Goal: Information Seeking & Learning: Learn about a topic

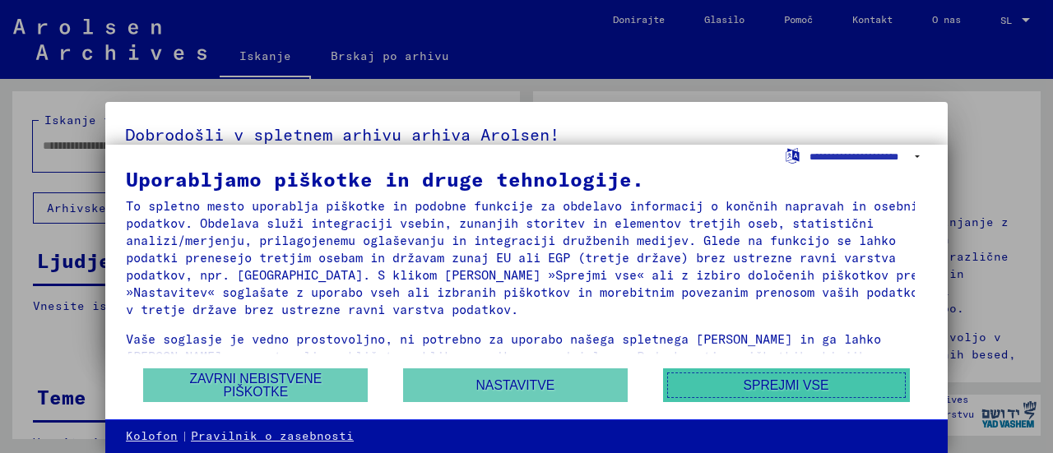
click at [747, 383] on font "Sprejmi vse" at bounding box center [786, 385] width 86 height 14
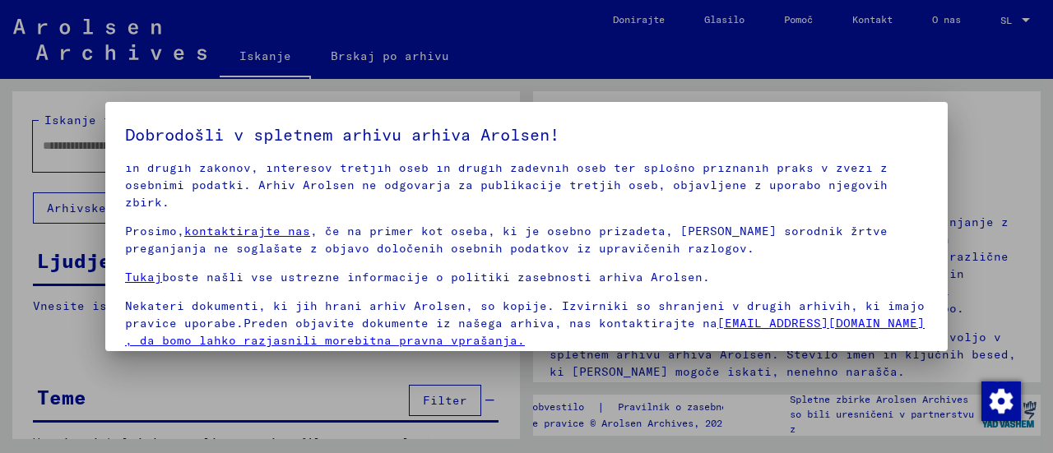
scroll to position [128, 0]
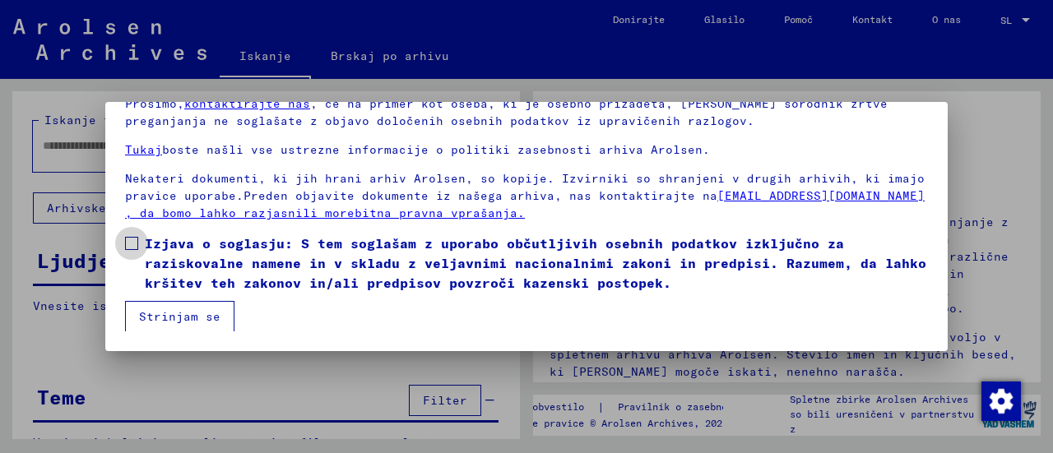
click at [135, 242] on span at bounding box center [131, 243] width 13 height 13
click at [179, 308] on button "Strinjam se" at bounding box center [179, 316] width 109 height 31
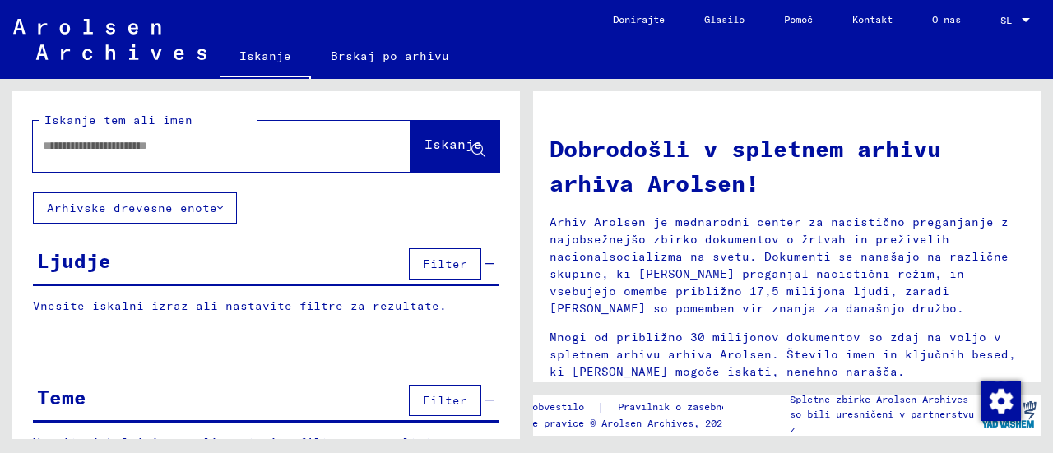
click at [146, 151] on input "text" at bounding box center [202, 145] width 318 height 17
type input "********"
click at [424, 149] on font "Iskanje" at bounding box center [453, 144] width 58 height 16
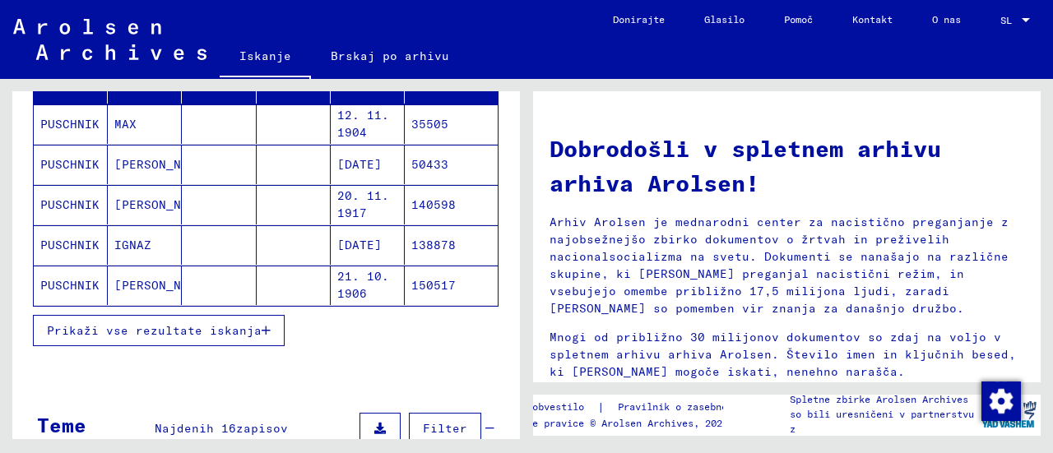
scroll to position [244, 0]
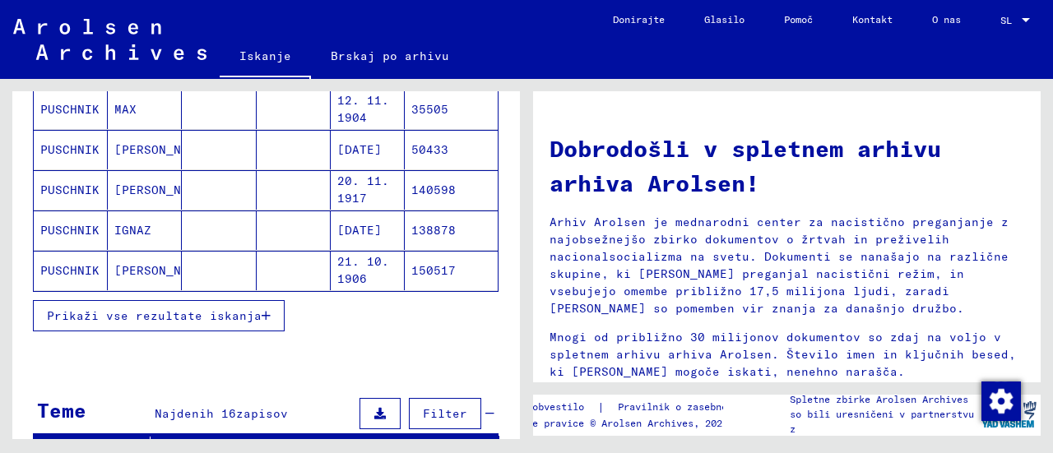
click at [227, 320] on font "Prikaži vse rezultate iskanja" at bounding box center [154, 315] width 215 height 15
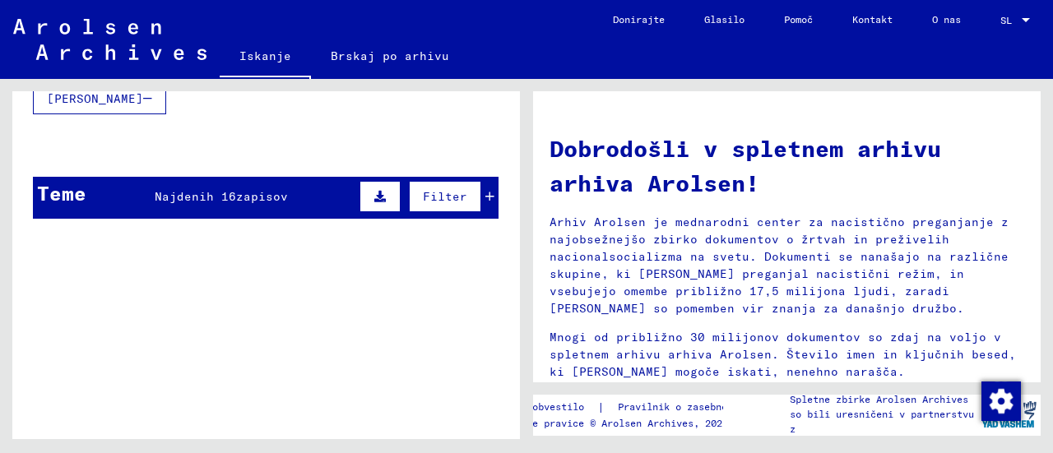
scroll to position [984, 0]
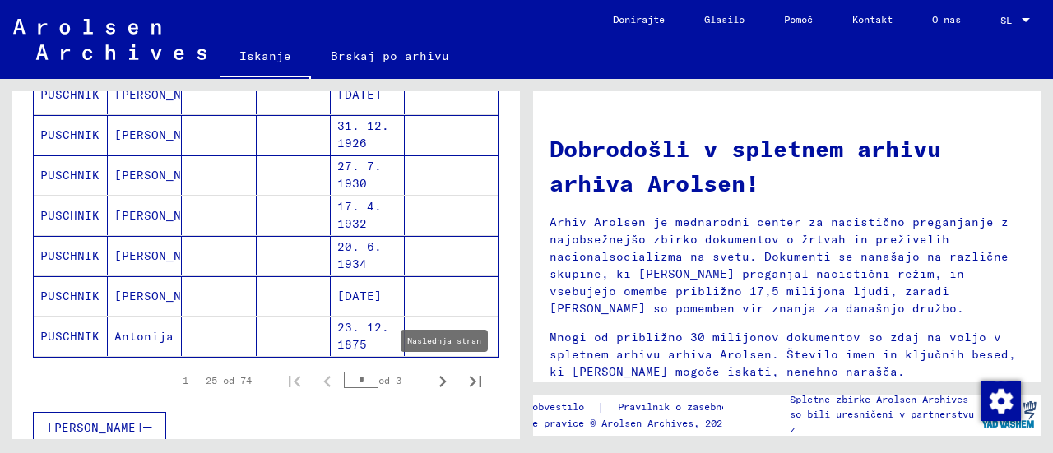
click at [431, 379] on icon "Naslednja stran" at bounding box center [442, 381] width 23 height 23
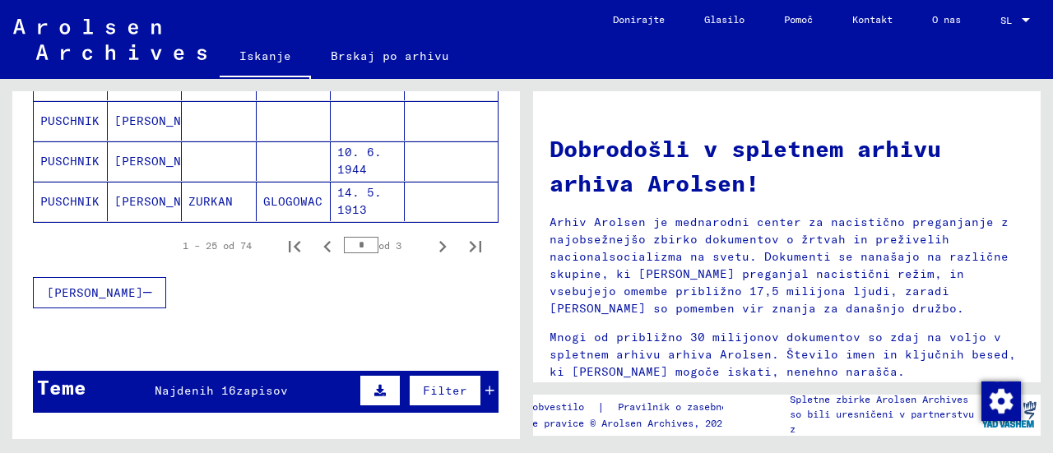
scroll to position [1148, 0]
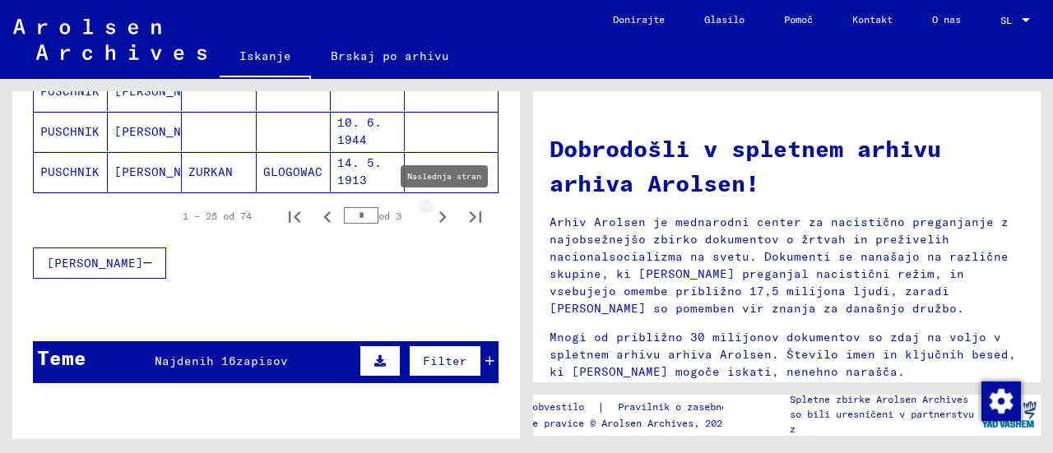
click at [439, 216] on icon "Naslednja stran" at bounding box center [442, 217] width 7 height 12
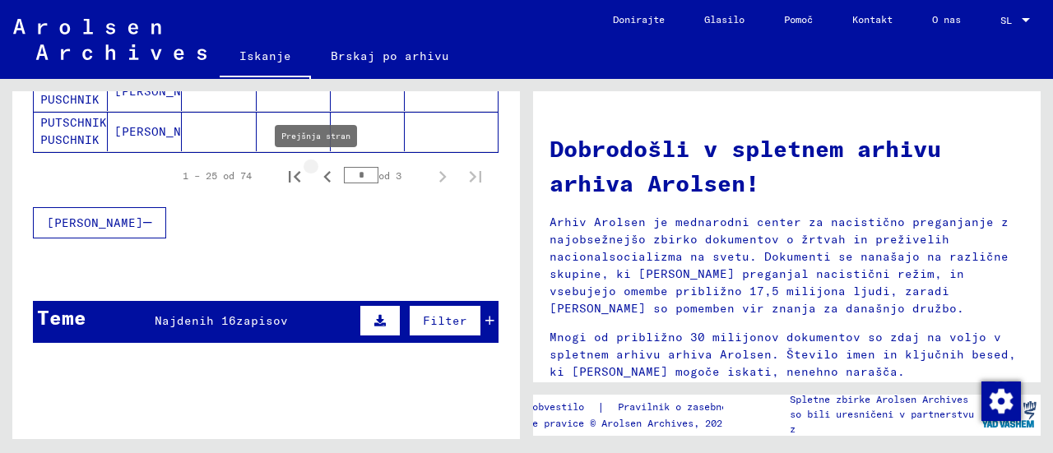
click at [323, 179] on icon "Prejšnja stran" at bounding box center [326, 177] width 7 height 12
type input "*"
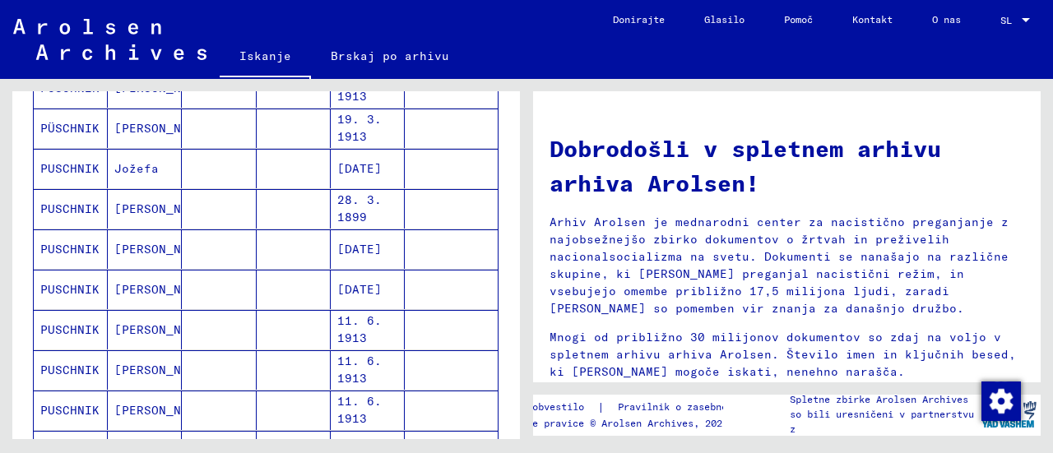
scroll to position [0, 0]
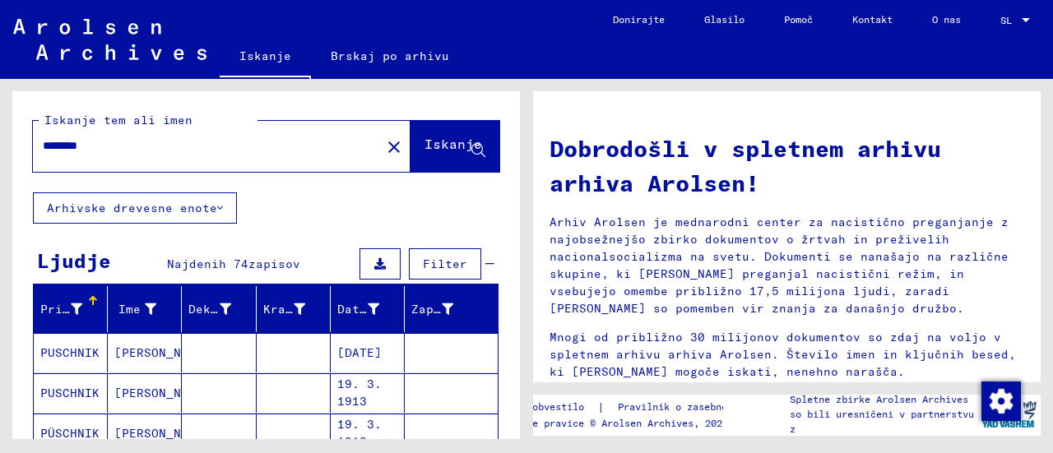
click at [384, 157] on mat-icon "close" at bounding box center [394, 147] width 20 height 20
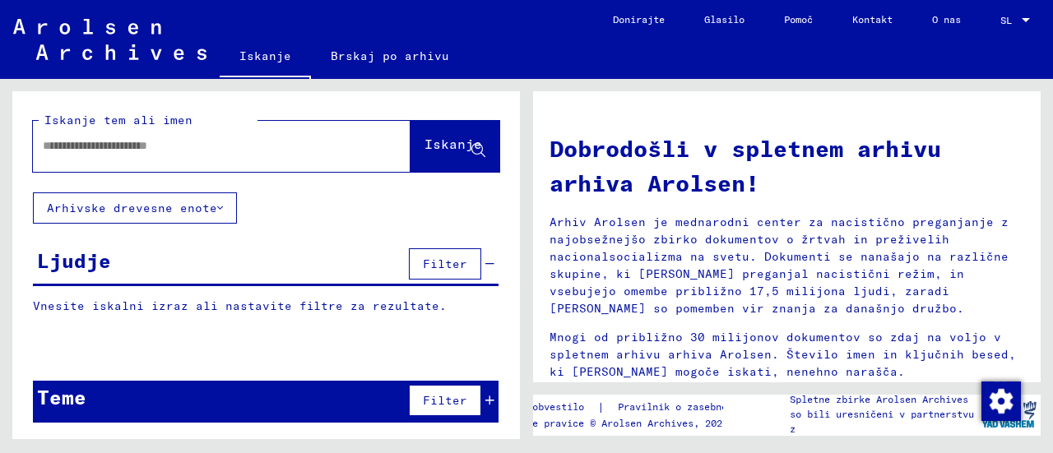
click at [197, 155] on input "text" at bounding box center [202, 145] width 318 height 17
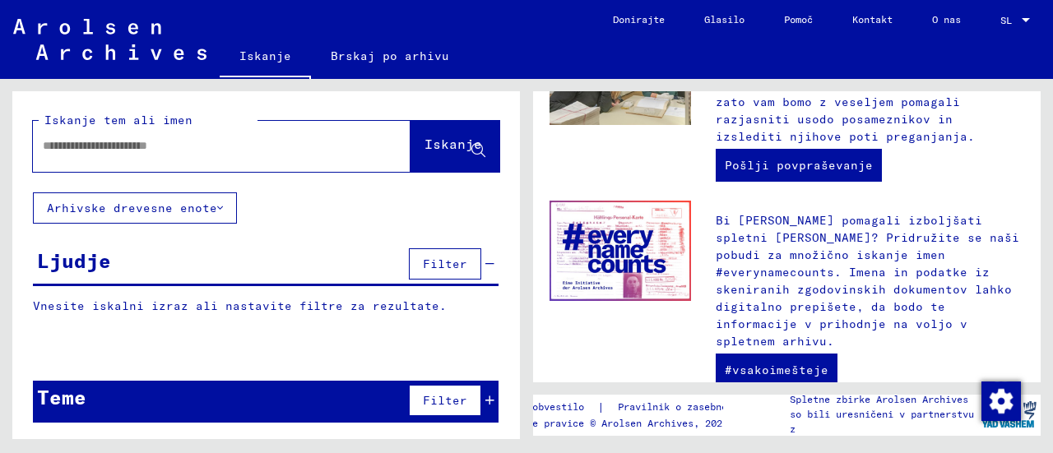
scroll to position [658, 0]
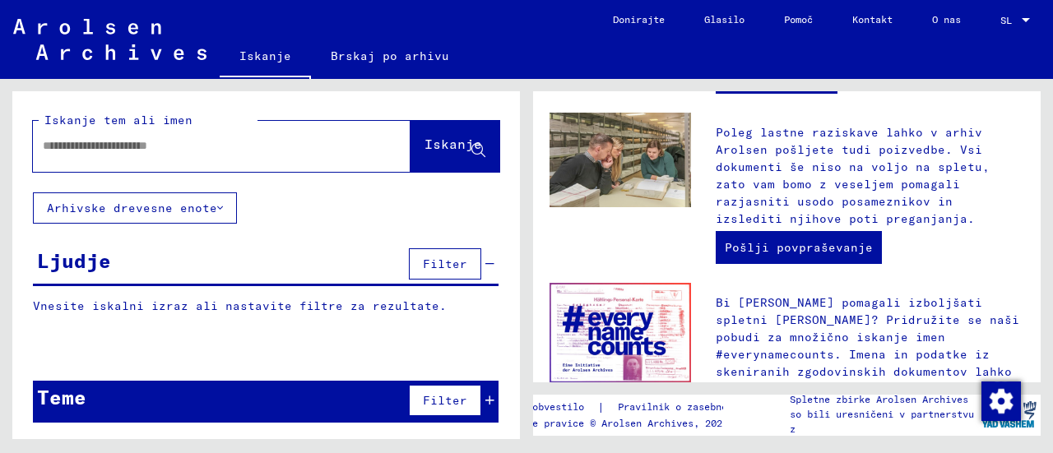
click at [105, 148] on input "text" at bounding box center [202, 145] width 318 height 17
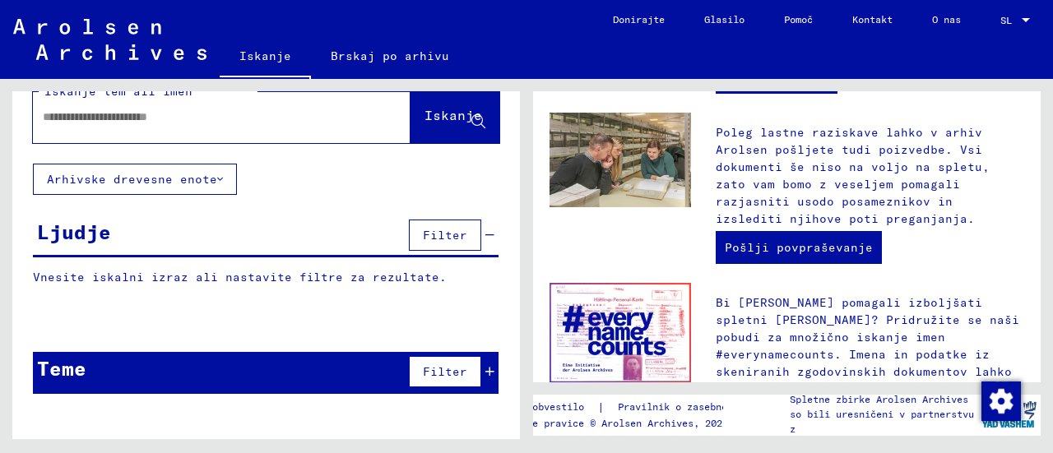
scroll to position [0, 0]
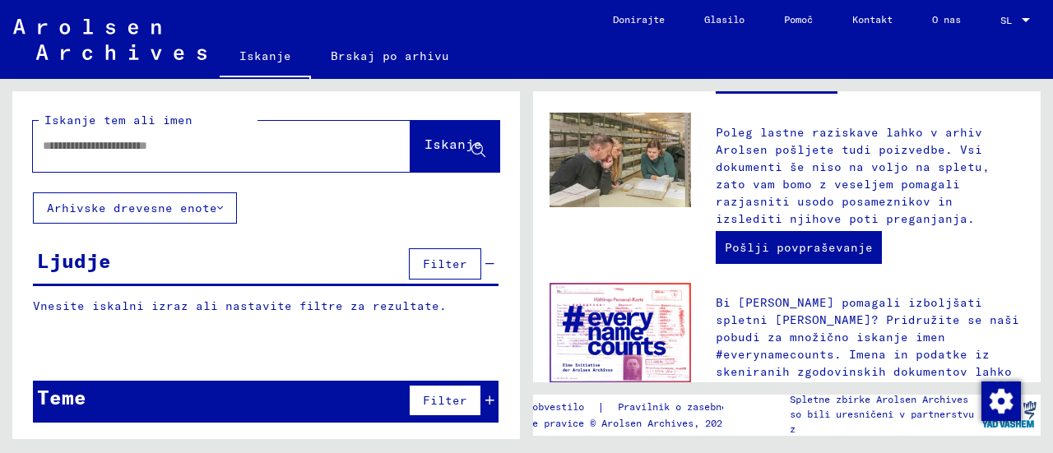
click at [220, 218] on button "Arhivske drevesne enote" at bounding box center [135, 207] width 204 height 31
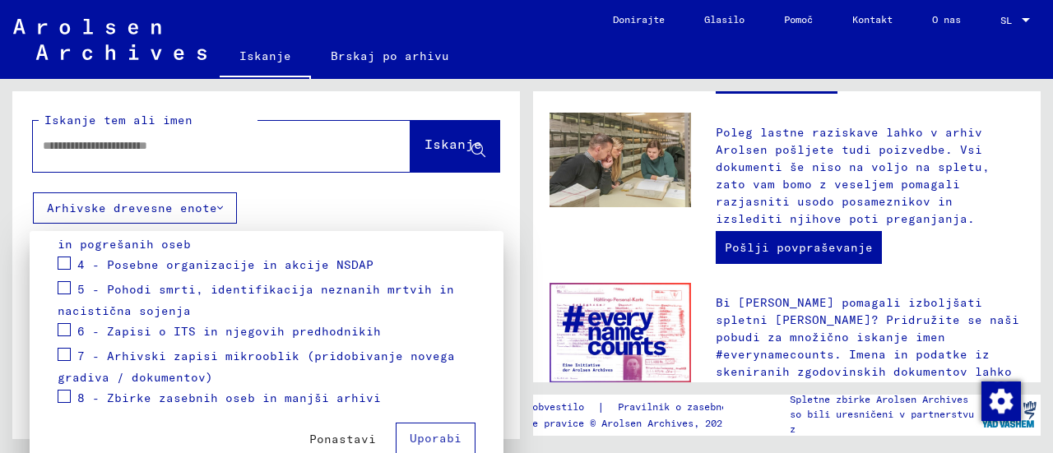
scroll to position [173, 0]
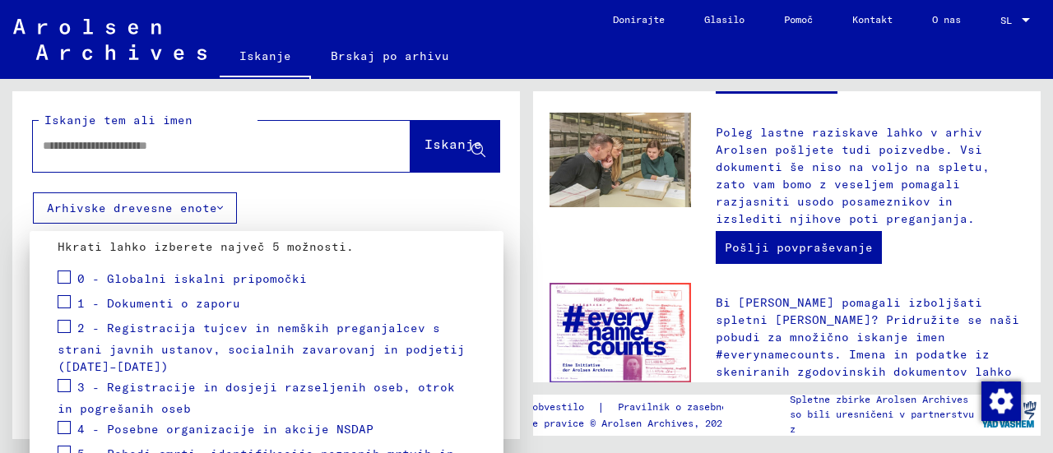
click at [69, 305] on span at bounding box center [64, 301] width 13 height 13
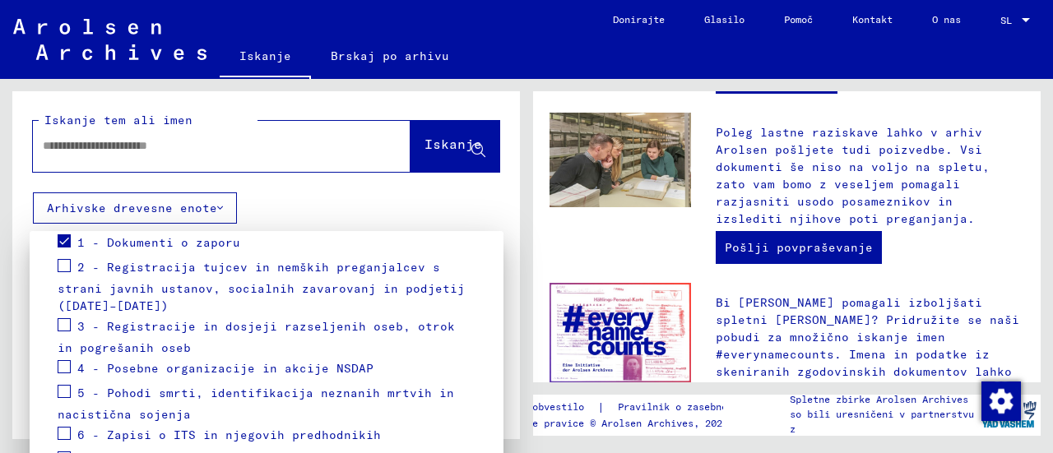
scroll to position [337, 0]
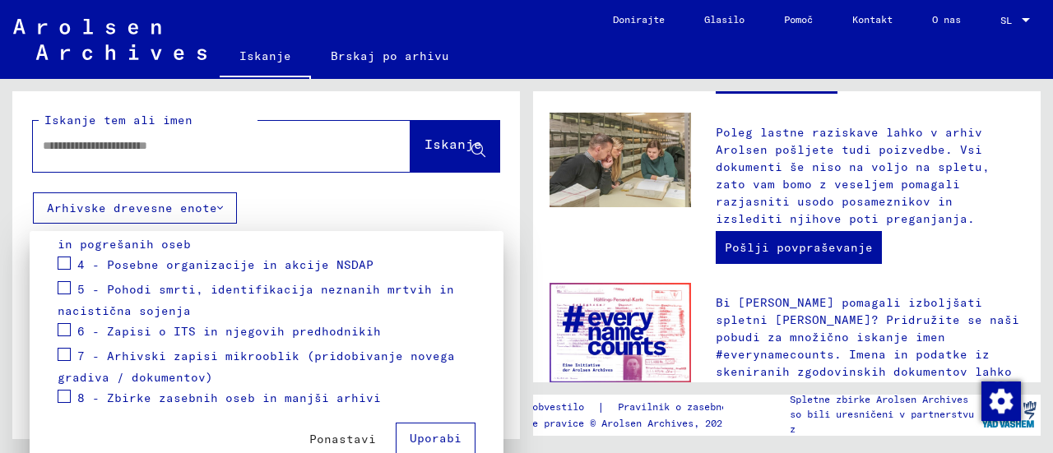
click at [424, 436] on font "Uporabi" at bounding box center [436, 438] width 52 height 15
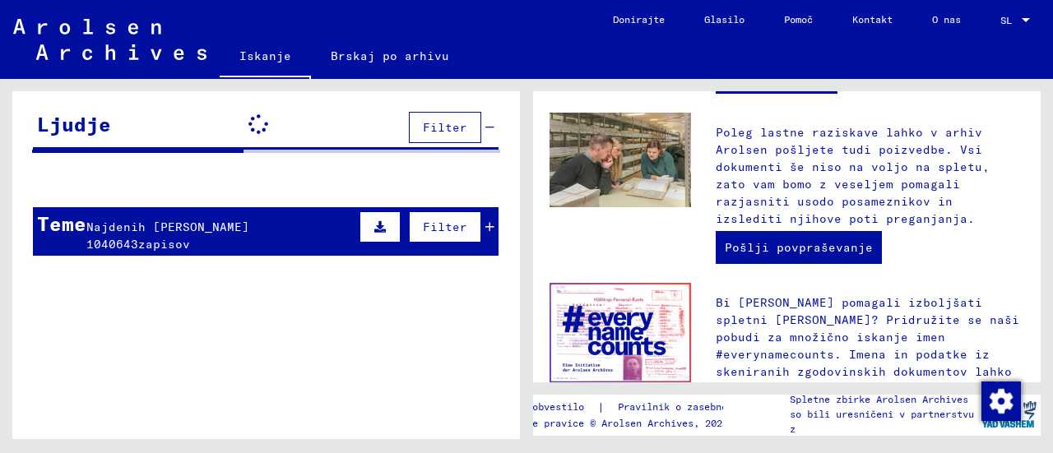
scroll to position [165, 0]
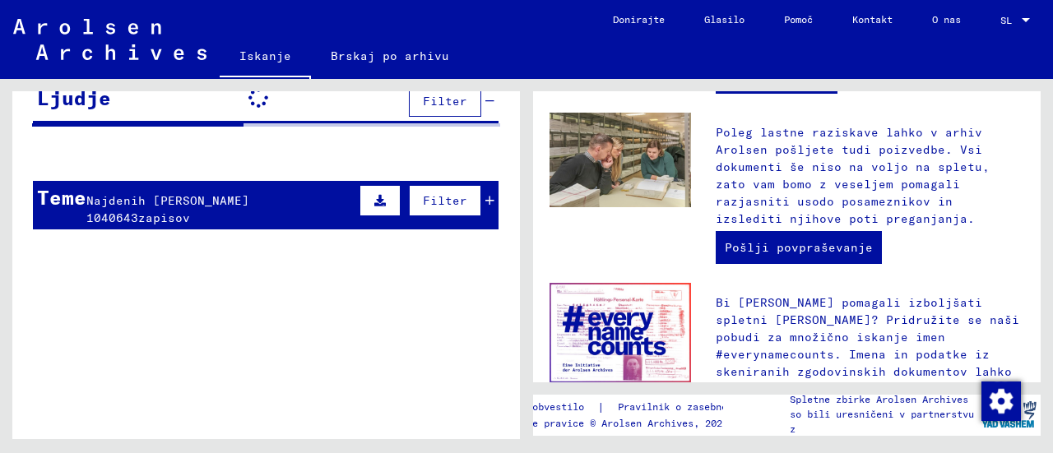
click at [437, 206] on font "Filter" at bounding box center [445, 200] width 44 height 15
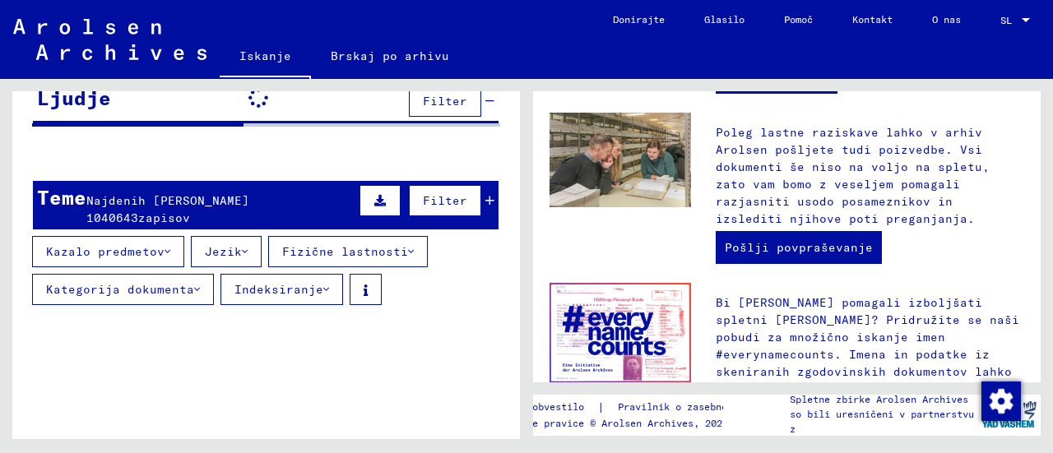
click at [166, 252] on button "Kazalo predmetov" at bounding box center [108, 251] width 152 height 31
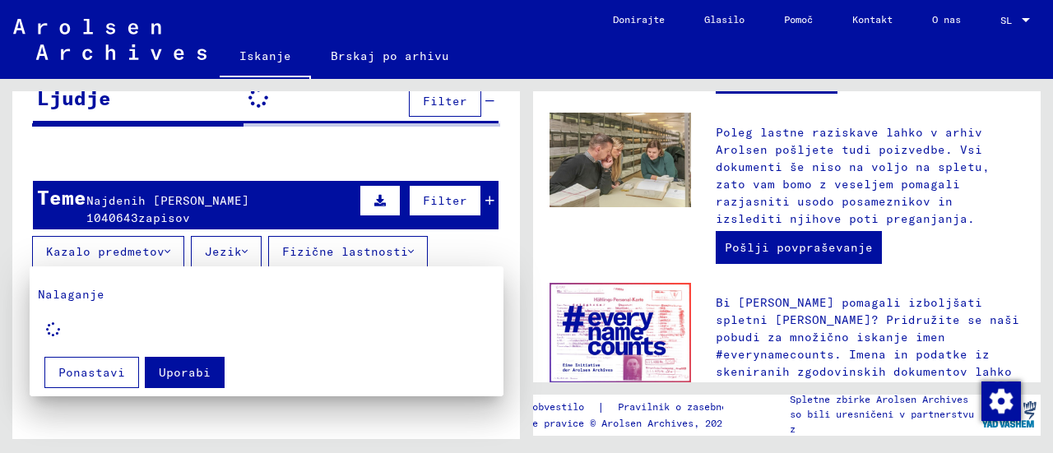
drag, startPoint x: 1035, startPoint y: 302, endPoint x: 1035, endPoint y: 332, distance: 29.6
click at [1035, 332] on div at bounding box center [526, 226] width 1053 height 453
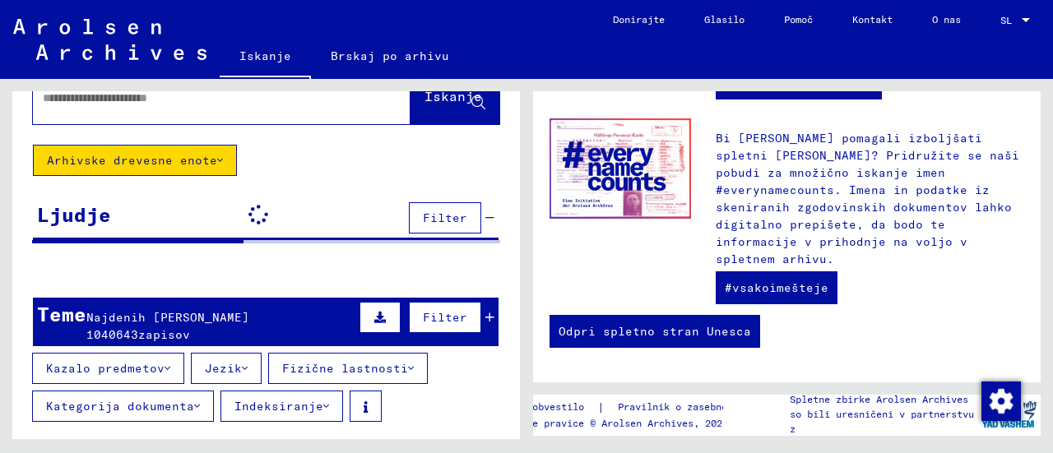
scroll to position [0, 0]
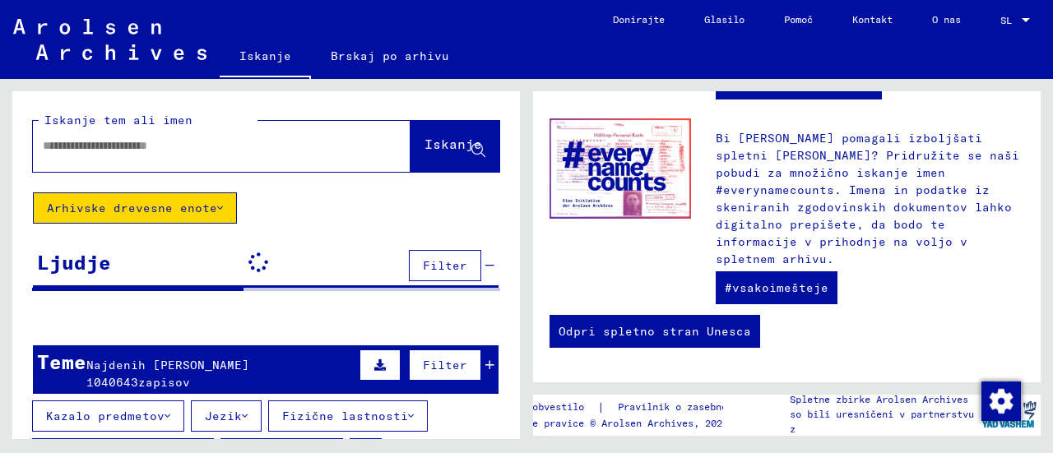
click at [220, 211] on button "Arhivske drevesne enote" at bounding box center [135, 207] width 204 height 31
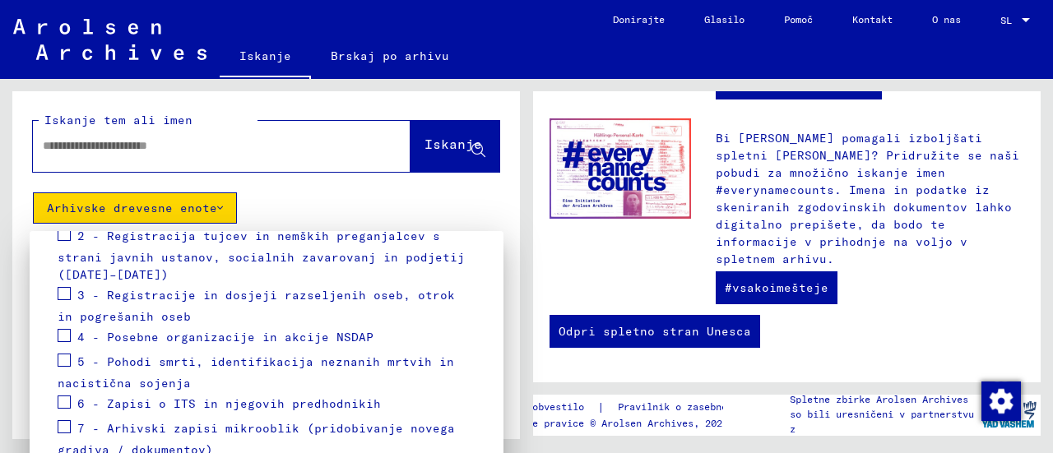
scroll to position [337, 0]
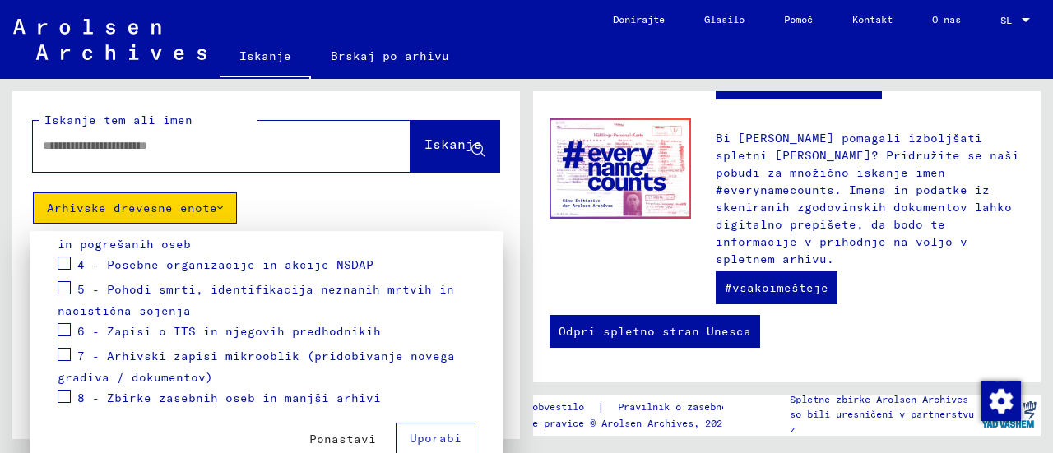
click at [63, 398] on span at bounding box center [64, 396] width 13 height 13
click at [397, 432] on button "Uporabi" at bounding box center [436, 438] width 80 height 31
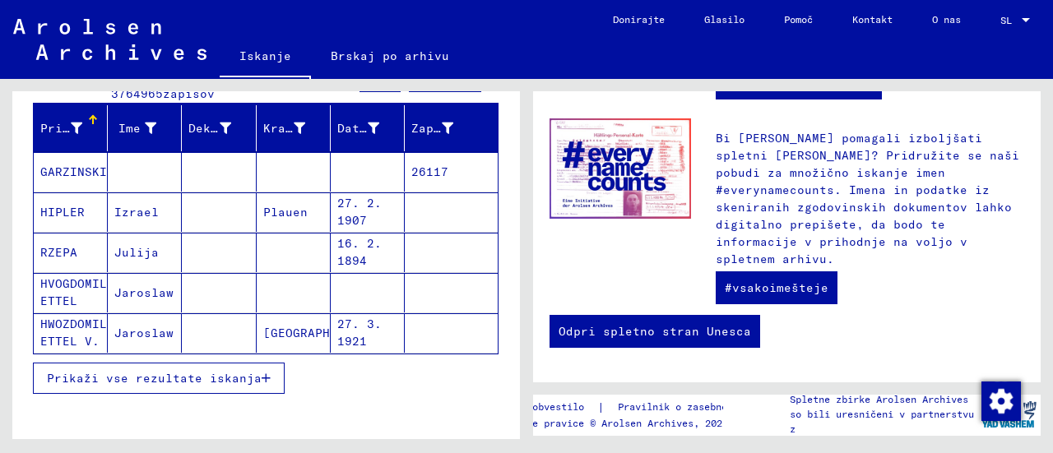
scroll to position [247, 0]
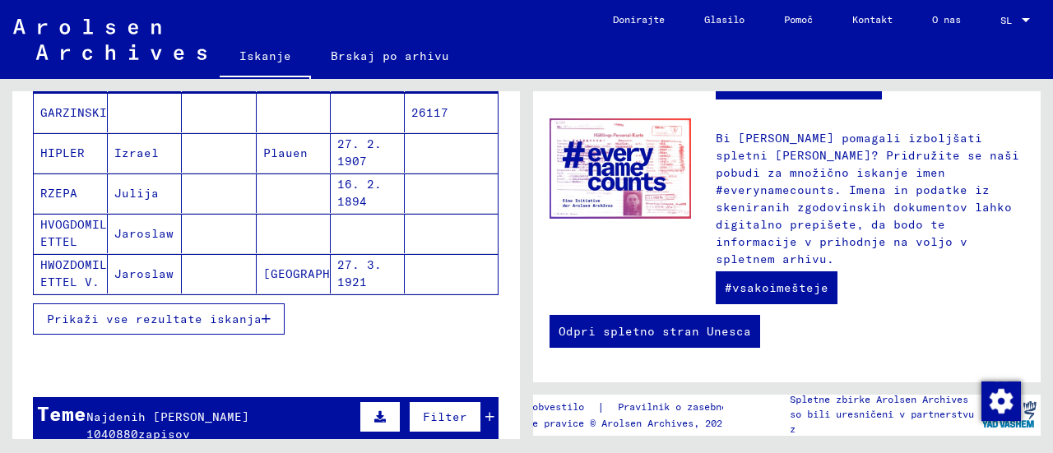
click at [54, 272] on font "V. HWOZDOMIL ETTEL V. HROZDOMIL" at bounding box center [73, 273] width 67 height 69
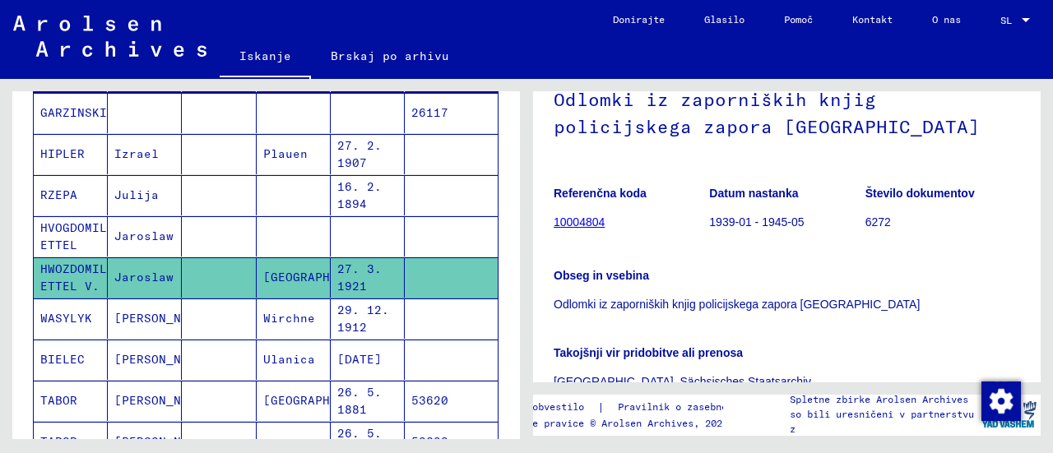
scroll to position [82, 0]
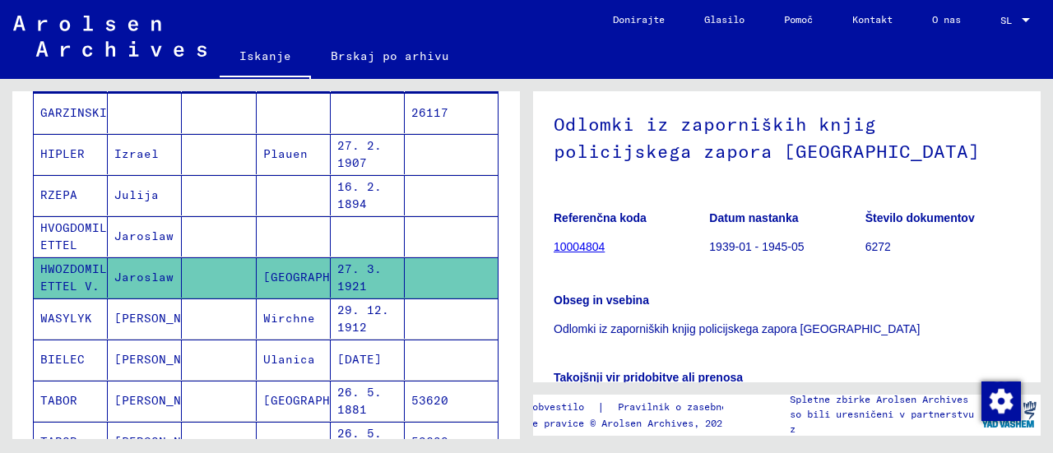
click at [573, 248] on font "10004804" at bounding box center [579, 246] width 51 height 13
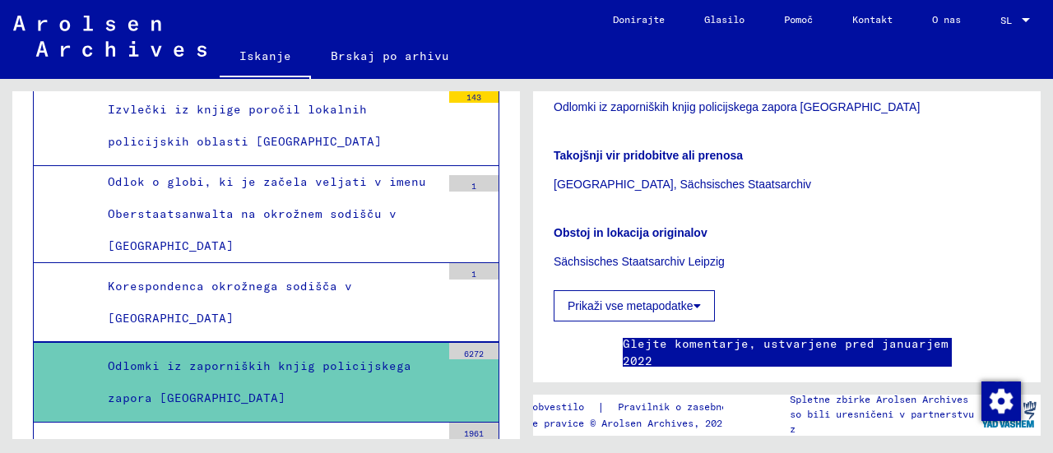
scroll to position [329, 0]
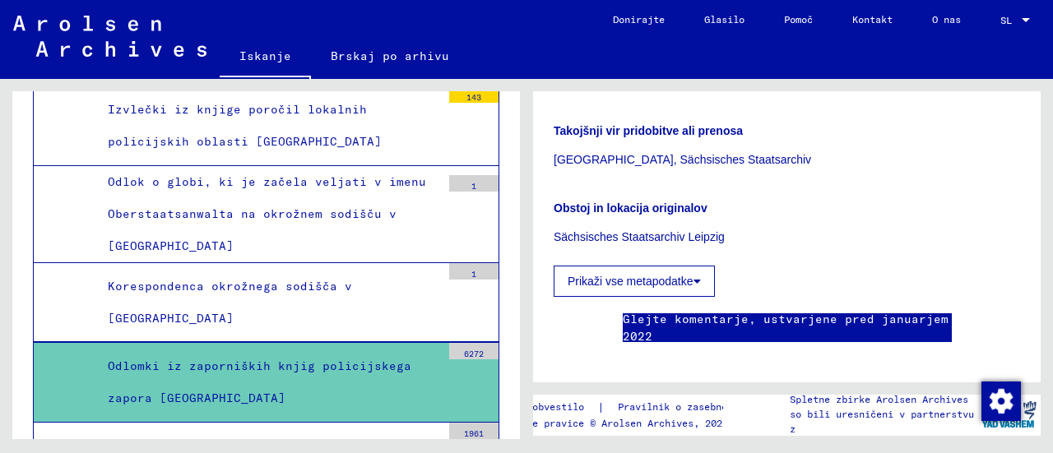
click at [687, 284] on font "Prikaži vse metapodatke" at bounding box center [631, 281] width 126 height 13
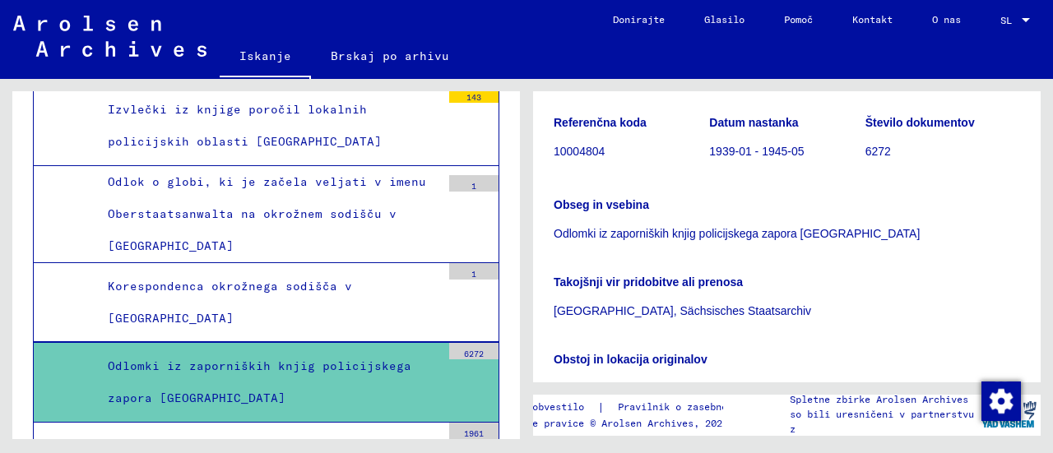
scroll to position [0, 0]
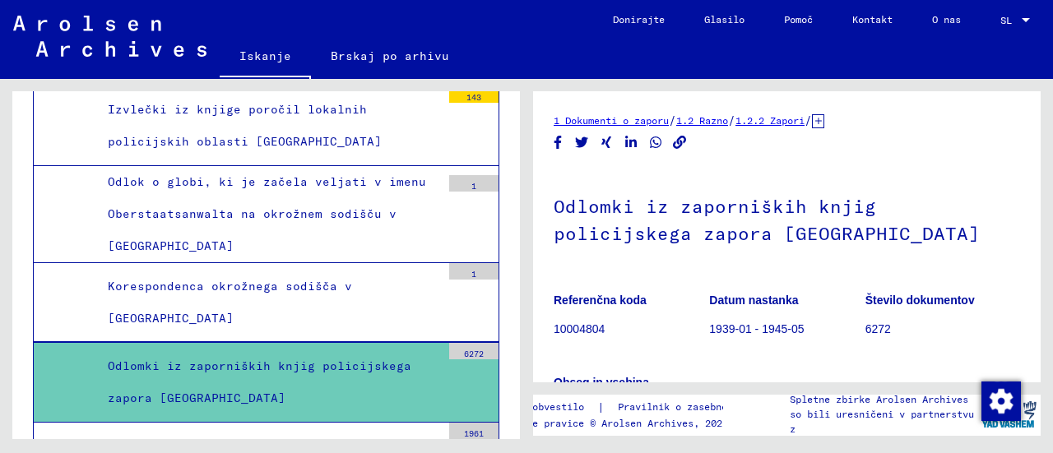
click at [271, 279] on font "Korespondenca okrožnega sodišča v [GEOGRAPHIC_DATA]" at bounding box center [230, 302] width 244 height 47
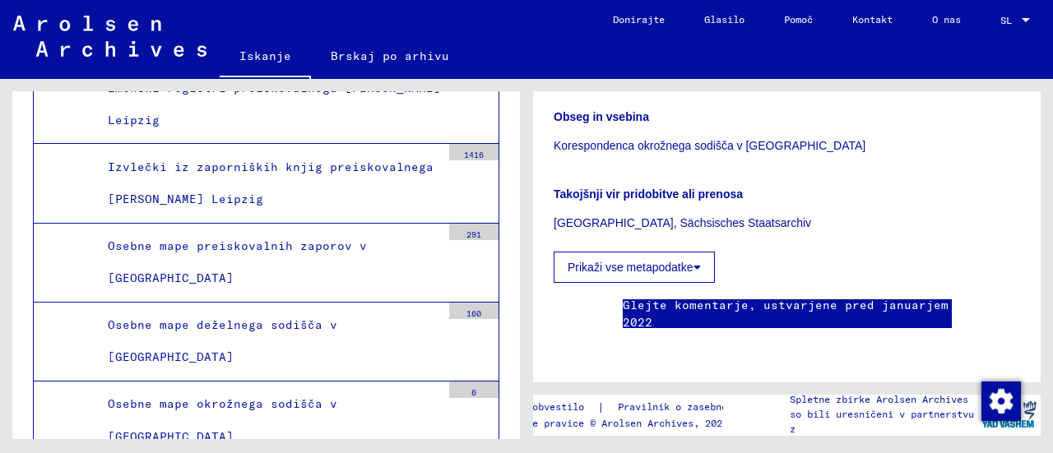
scroll to position [6765, 0]
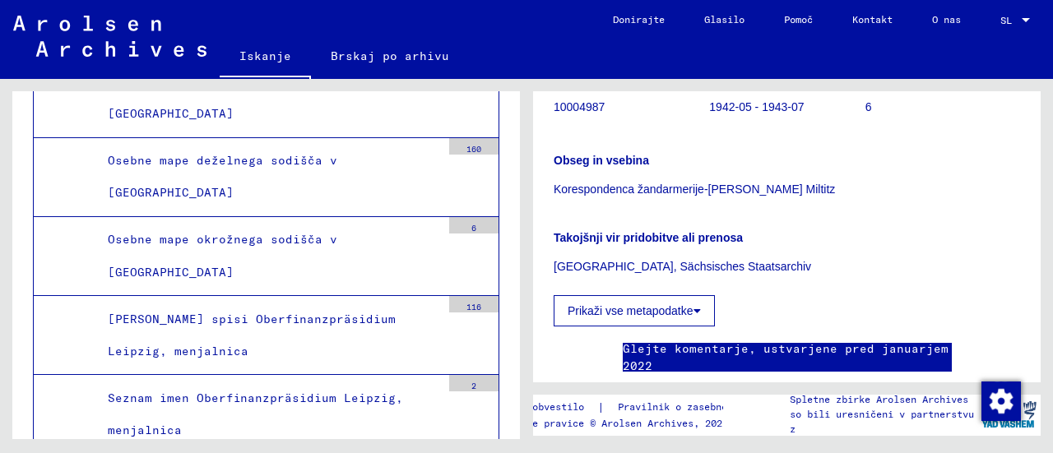
scroll to position [247, 0]
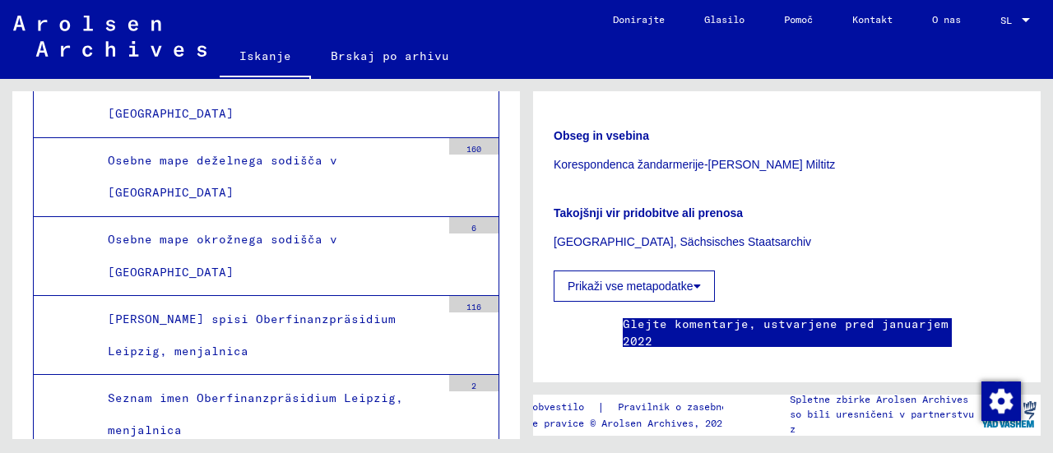
click at [732, 332] on font "Glejte komentarje, ustvarjene pred januarjem 2022" at bounding box center [786, 333] width 326 height 32
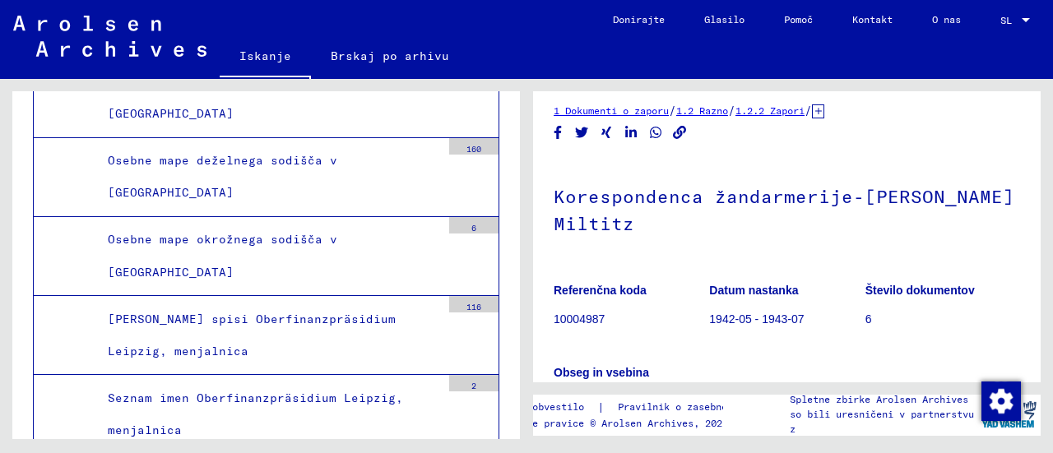
scroll to position [0, 0]
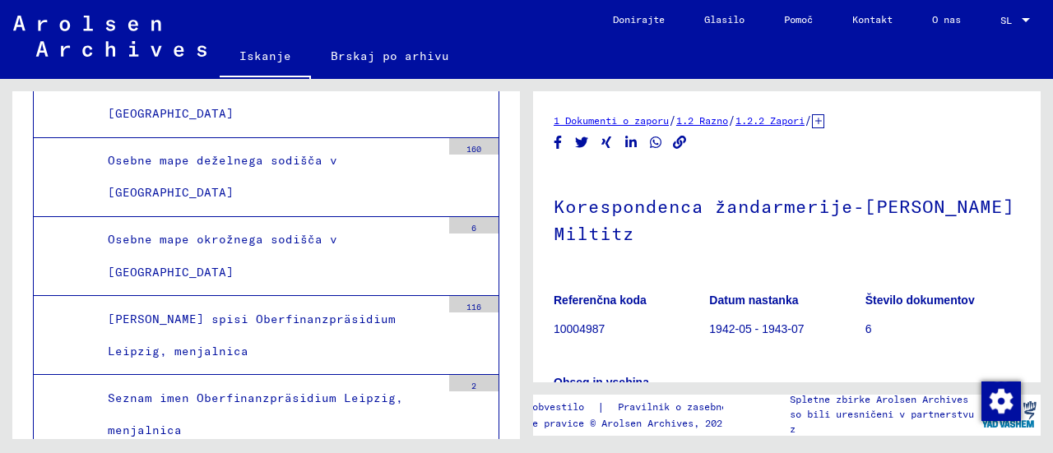
click at [833, 213] on font "Korespondenca žandarmerije-[PERSON_NAME] Miltitz" at bounding box center [784, 220] width 461 height 50
click at [633, 126] on font "1 Dokumenti o zaporu" at bounding box center [611, 120] width 115 height 12
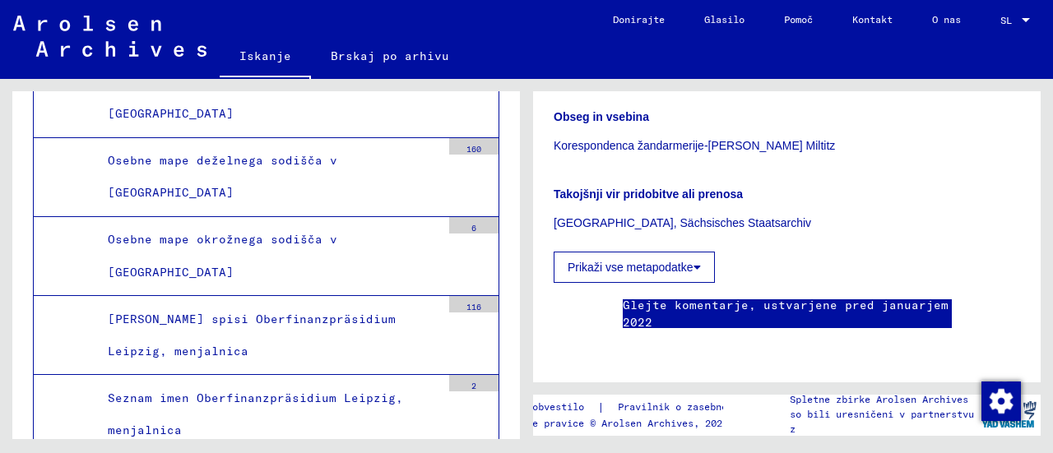
scroll to position [165, 0]
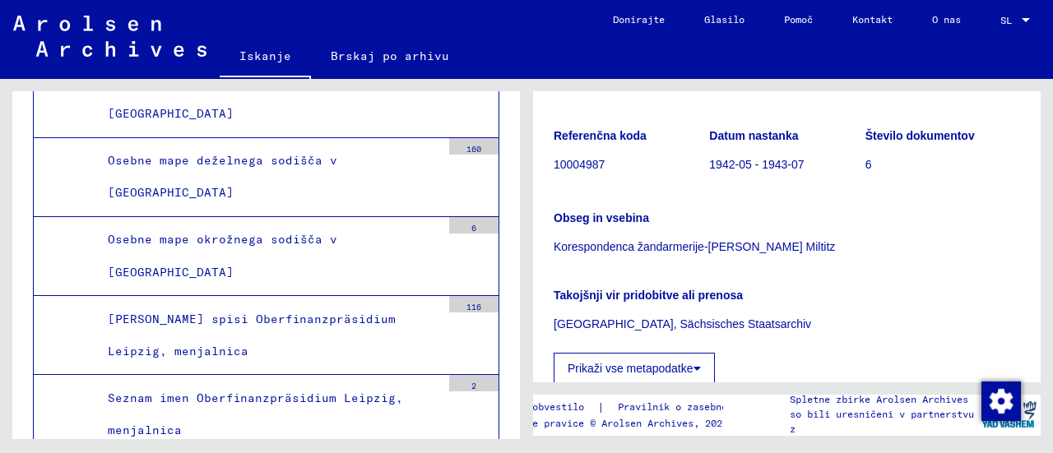
click at [642, 368] on font "Prikaži vse metapodatke" at bounding box center [631, 368] width 126 height 13
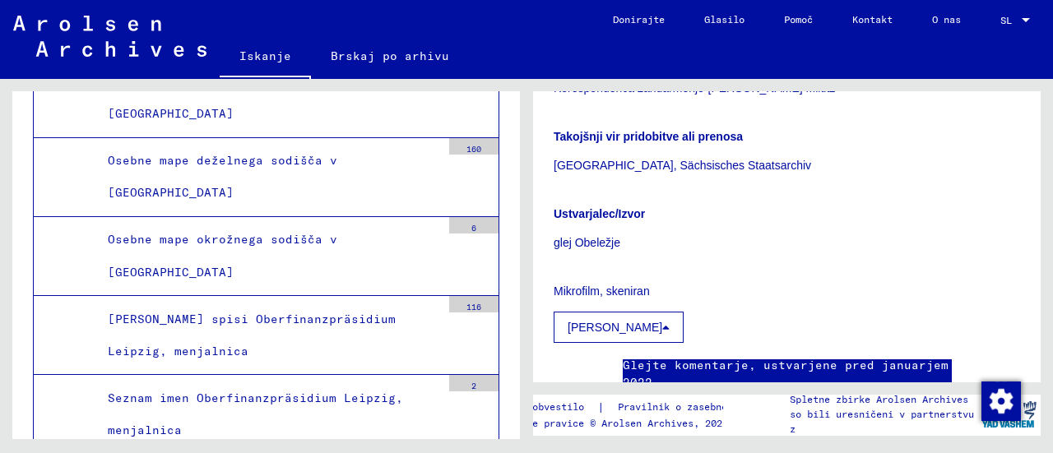
scroll to position [329, 0]
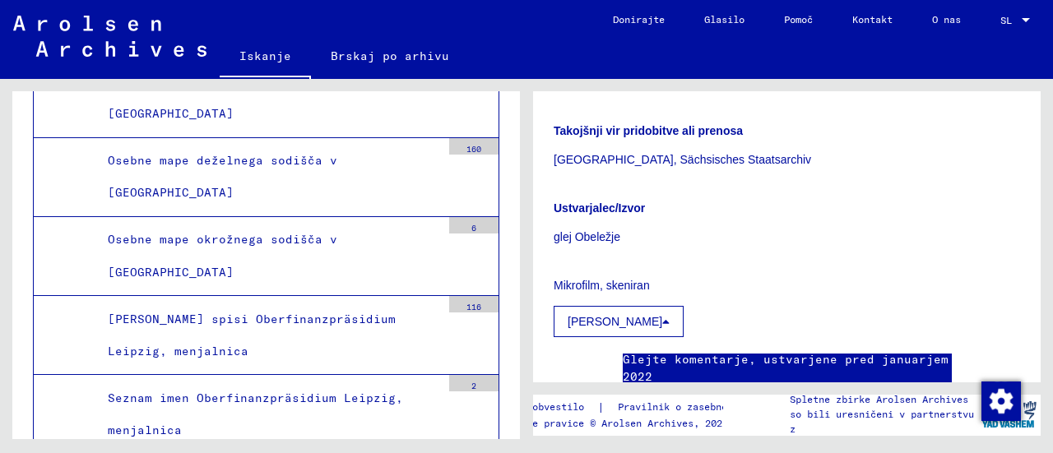
click at [595, 244] on font "glej Obeležje" at bounding box center [587, 236] width 67 height 13
click at [604, 295] on p "Mikrofilm, skeniran" at bounding box center [787, 285] width 466 height 17
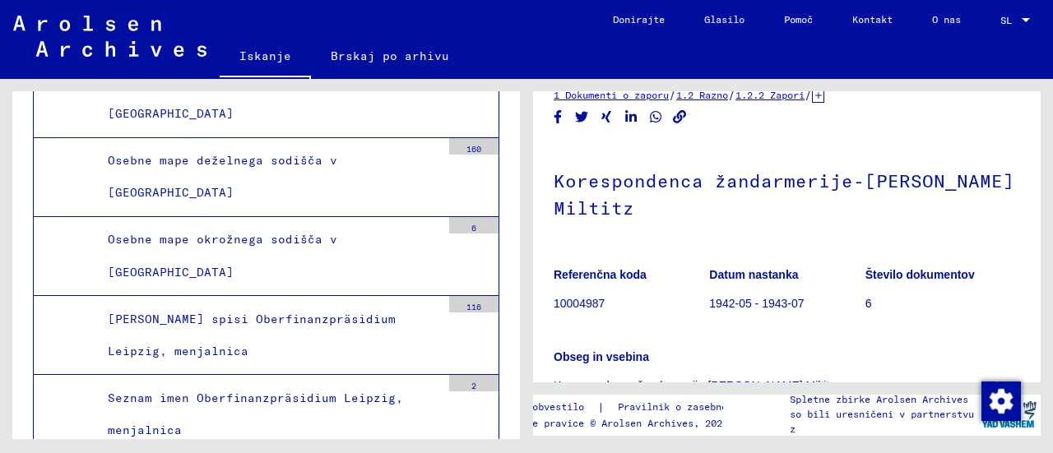
scroll to position [0, 0]
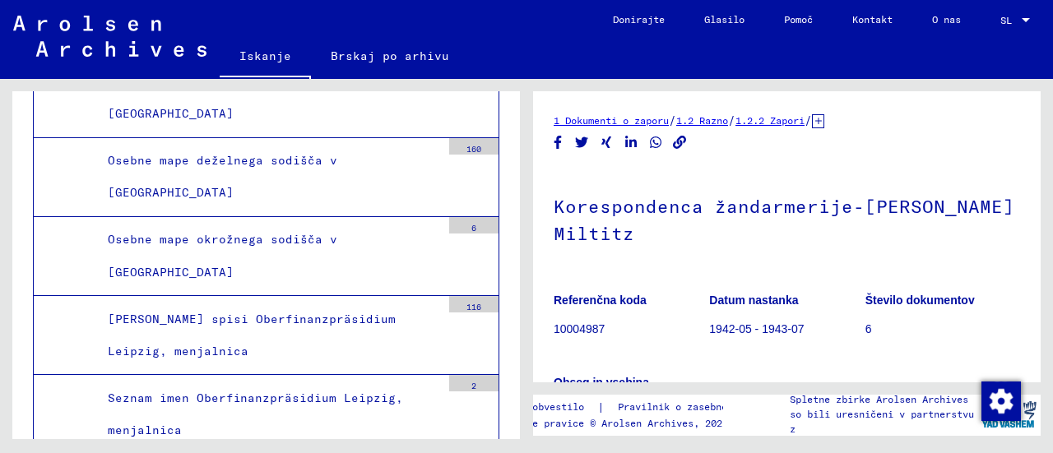
click at [717, 216] on font "Korespondenca žandarmerije-[PERSON_NAME] Miltitz" at bounding box center [784, 220] width 461 height 50
click at [865, 336] on font "6" at bounding box center [868, 328] width 7 height 13
click at [855, 323] on figure "Datum nastanka 1942-05 - 1943-07" at bounding box center [786, 318] width 155 height 74
click at [696, 212] on font "Korespondenca žandarmerije-[PERSON_NAME] Miltitz" at bounding box center [784, 220] width 461 height 50
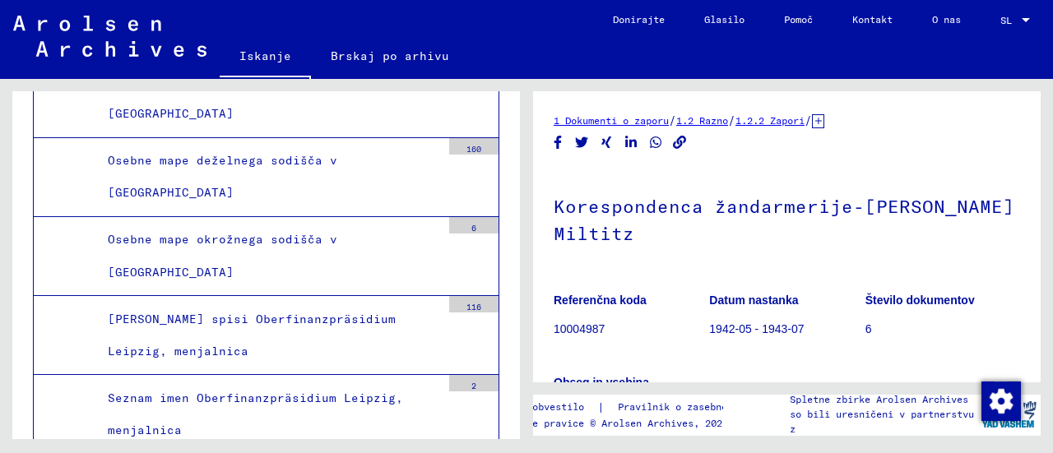
click at [728, 127] on font "1.2 Razno" at bounding box center [702, 120] width 52 height 12
click at [805, 126] on font "1.2.2 Zapori" at bounding box center [769, 120] width 69 height 12
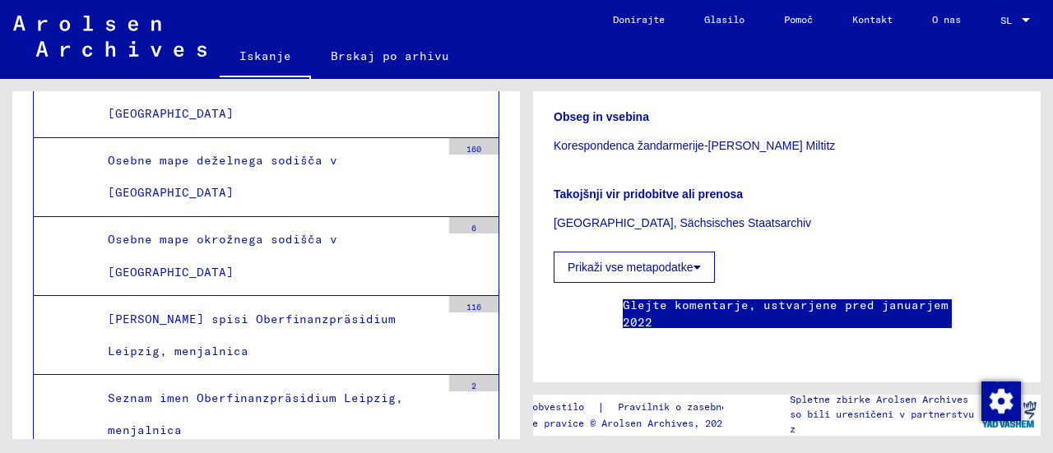
scroll to position [847, 0]
